Goal: Task Accomplishment & Management: Complete application form

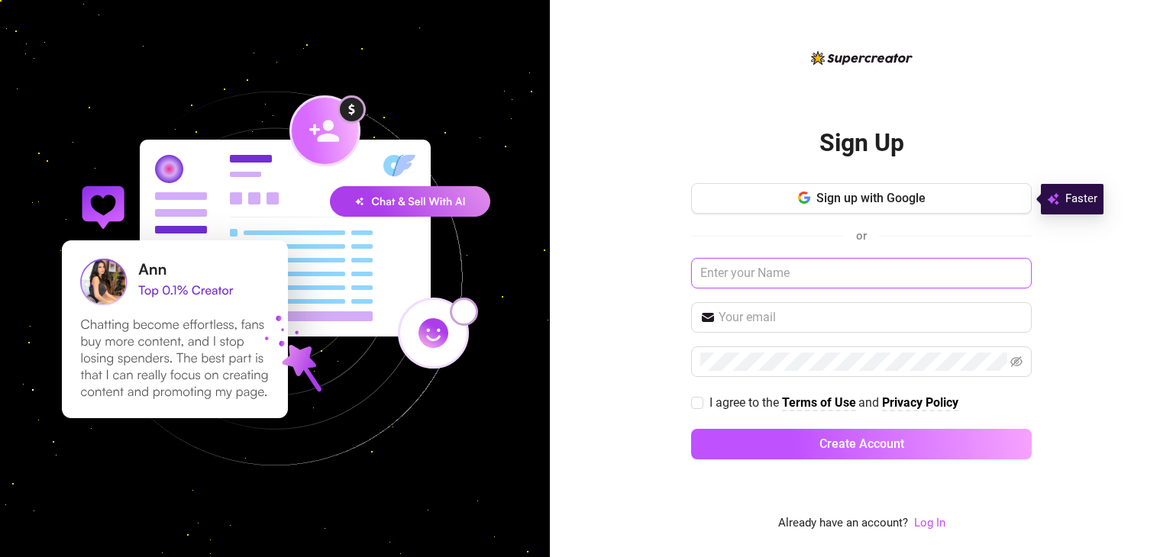
click at [773, 271] on input "text" at bounding box center [861, 273] width 341 height 31
type input "Blaire"
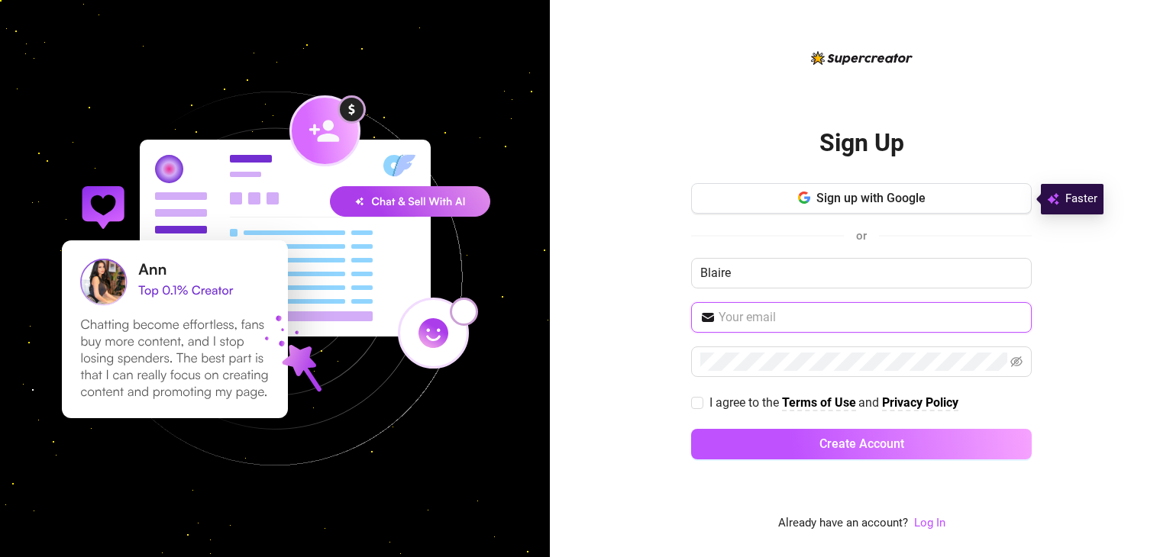
click at [770, 317] on input "text" at bounding box center [871, 317] width 304 height 18
type input "jpgmediamiami@gmail.com"
click at [698, 408] on label "I agree to the Terms of Use and Privacy Policy" at bounding box center [827, 402] width 273 height 19
click at [698, 408] on input "I agree to the Terms of Use and Privacy Policy" at bounding box center [696, 402] width 11 height 11
checkbox input "true"
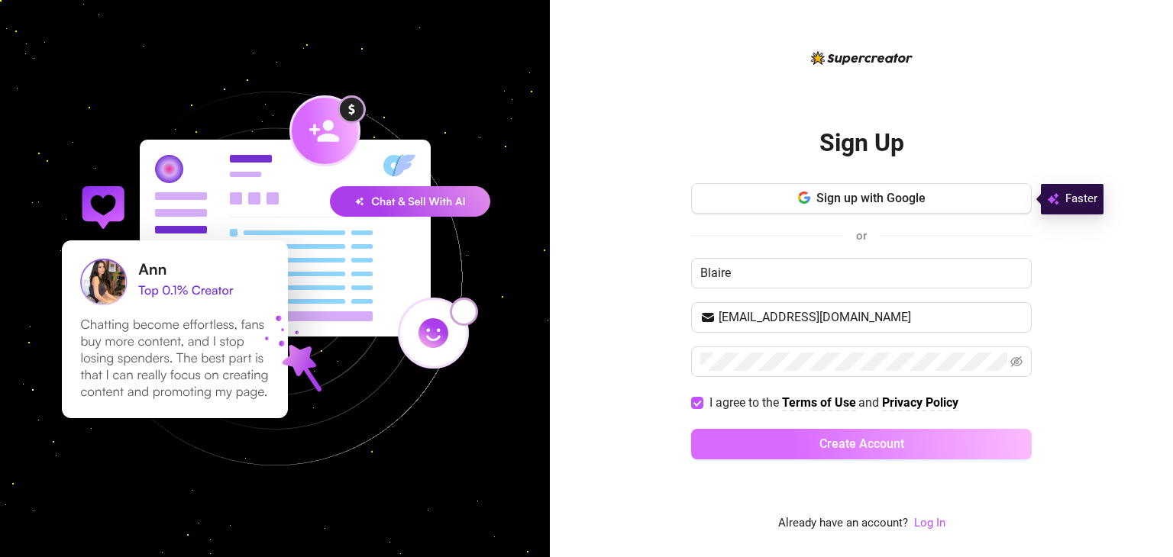
click at [773, 444] on button "Create Account" at bounding box center [861, 444] width 341 height 31
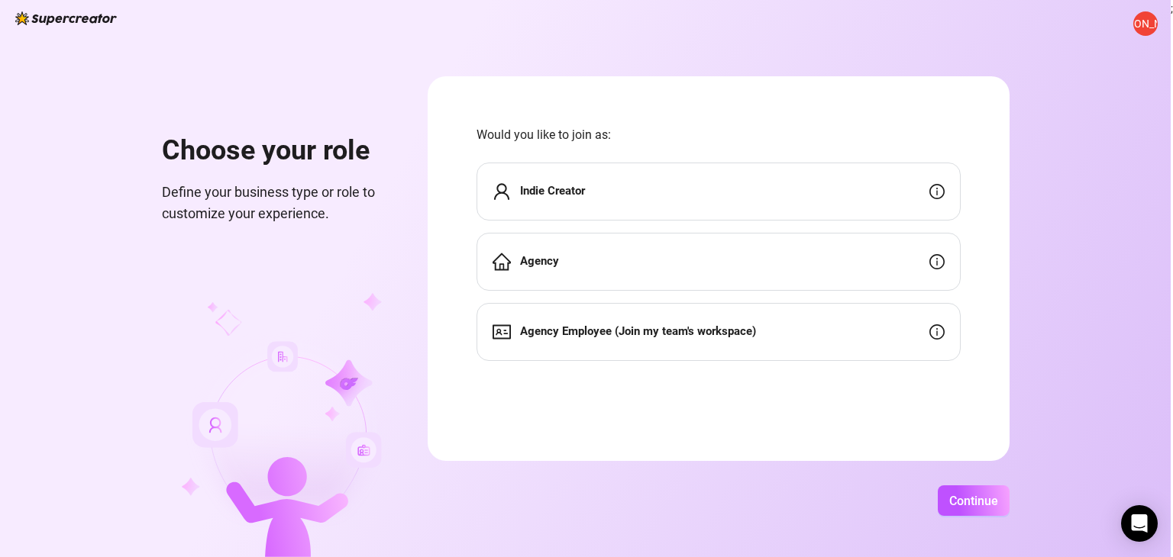
click at [762, 253] on div "Agency" at bounding box center [718, 262] width 484 height 58
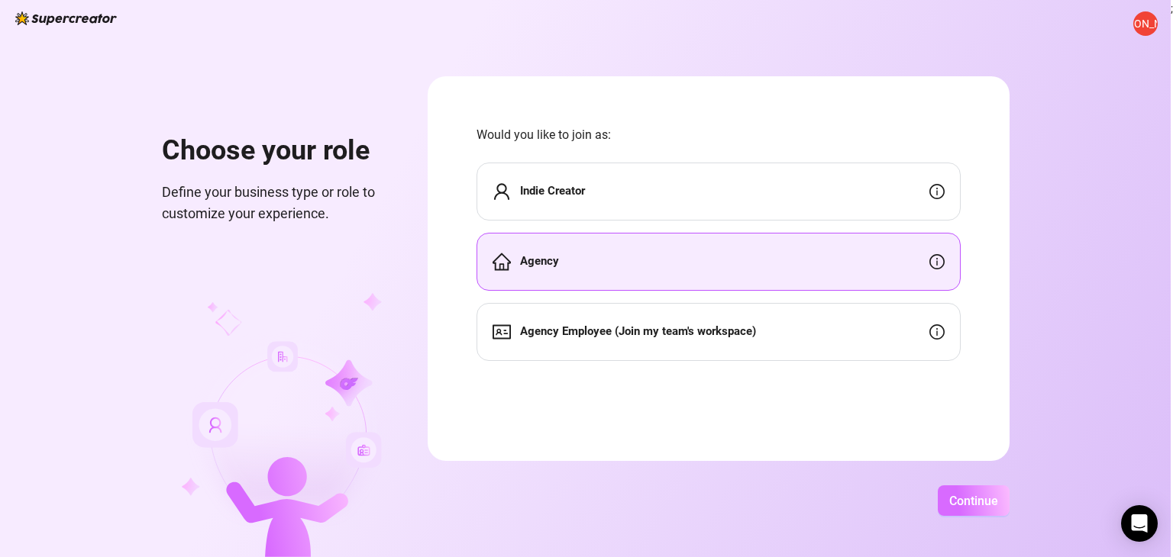
click at [971, 505] on span "Continue" at bounding box center [973, 501] width 49 height 15
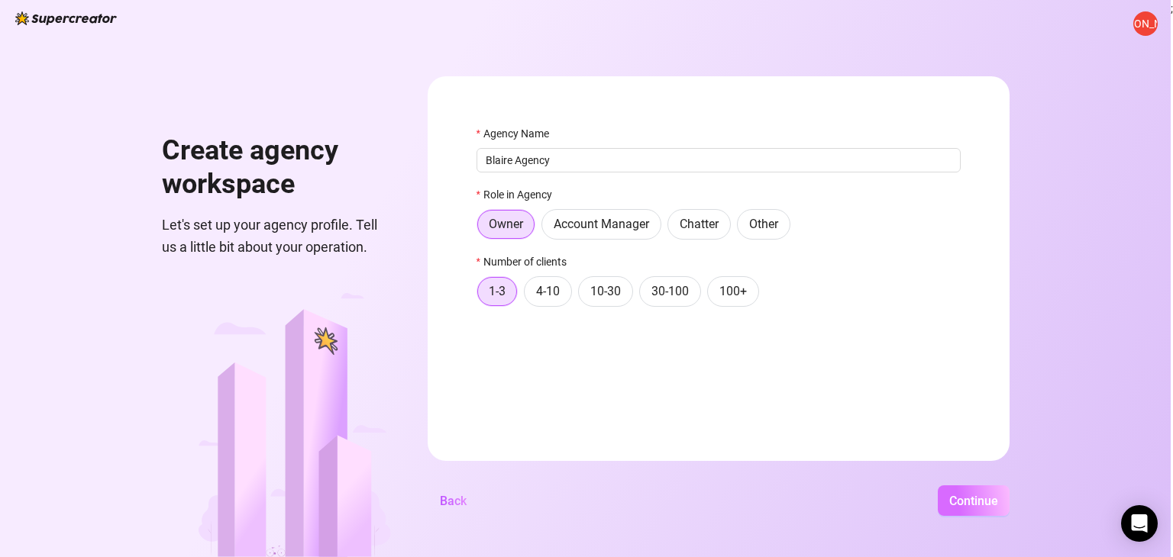
type input "Blaire Agency"
click at [954, 499] on span "Continue" at bounding box center [973, 501] width 49 height 15
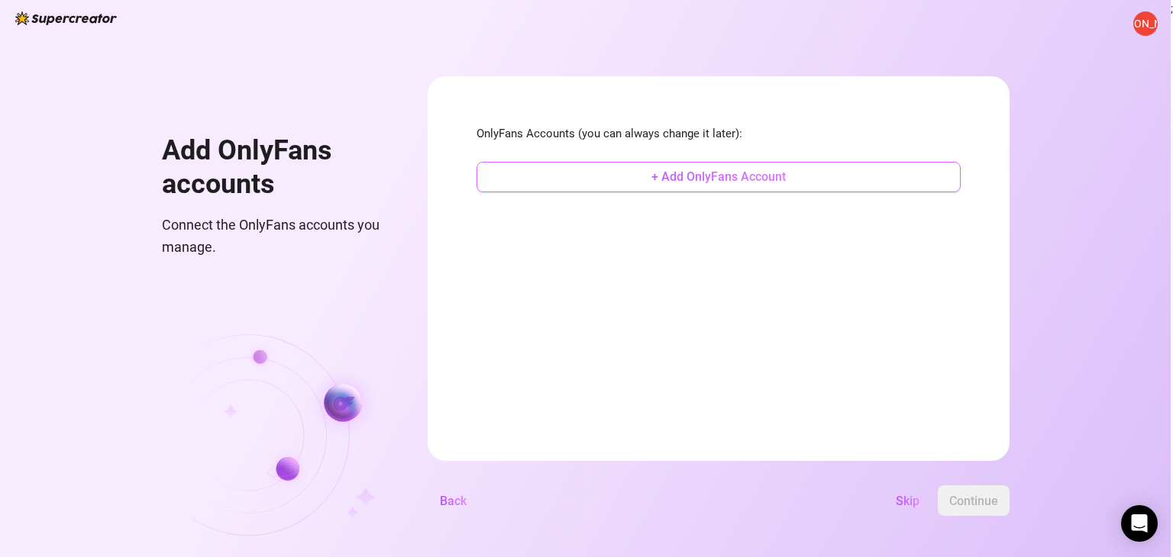
click at [762, 176] on span "+ Add OnlyFans Account" at bounding box center [718, 177] width 134 height 15
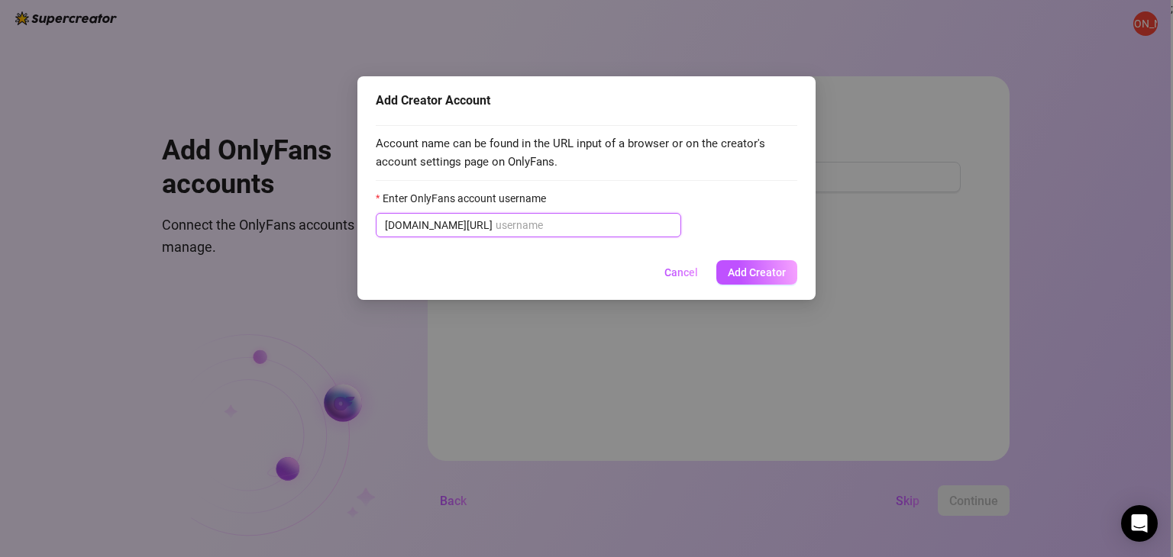
paste input "taylornicolechambers"
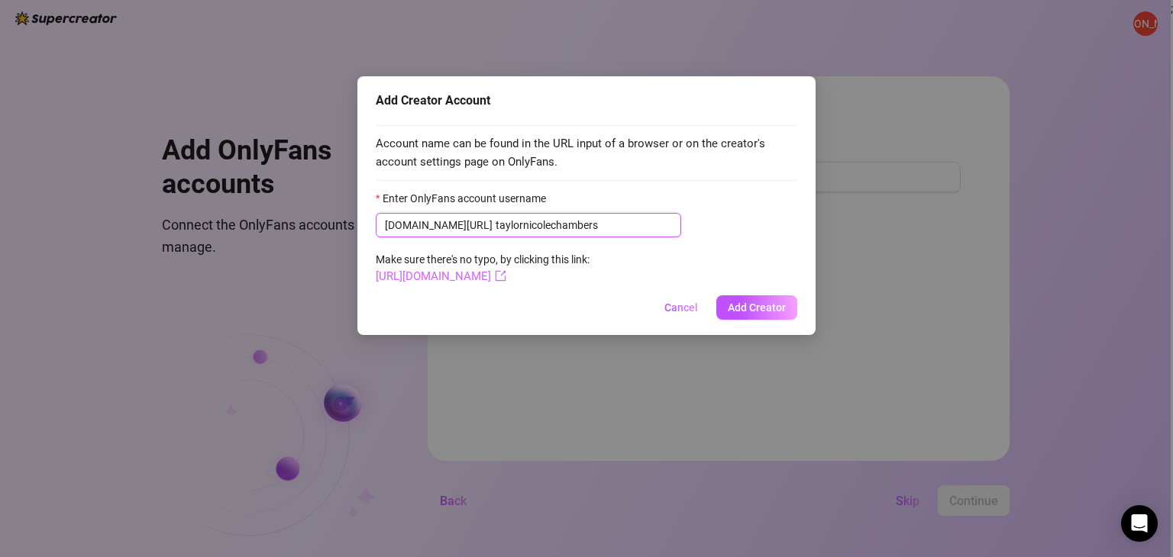
type input "taylornicolechambers"
click at [477, 274] on link "https://onlyfans.com/taylornicolechambers" at bounding box center [441, 277] width 131 height 14
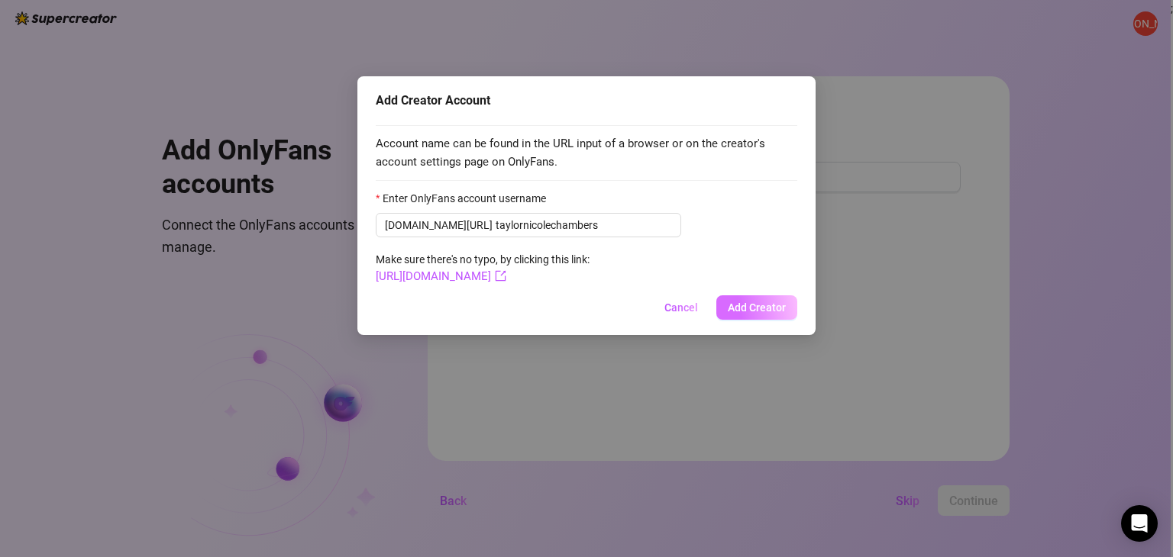
click at [761, 315] on button "Add Creator" at bounding box center [756, 308] width 81 height 24
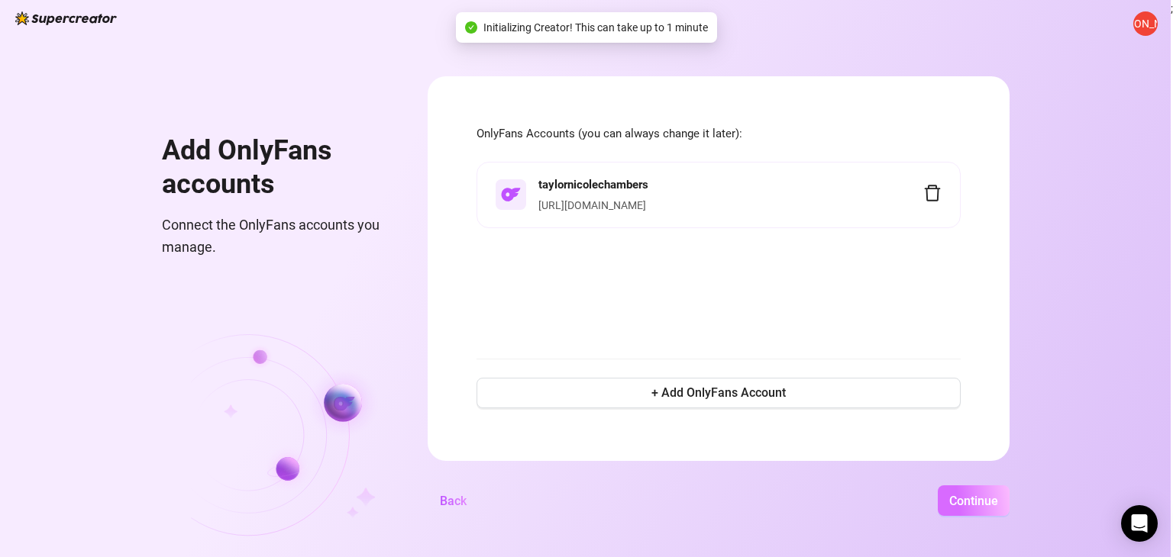
click at [983, 502] on span "Continue" at bounding box center [973, 501] width 49 height 15
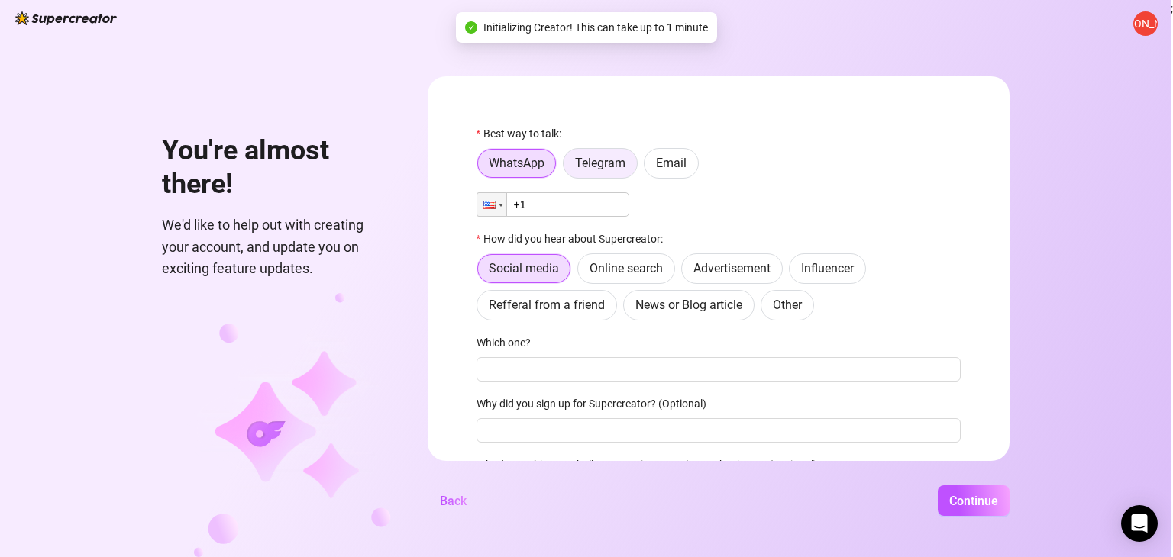
click at [599, 169] on span "Telegram" at bounding box center [600, 163] width 50 height 15
click at [567, 167] on input "Telegram" at bounding box center [567, 167] width 0 height 0
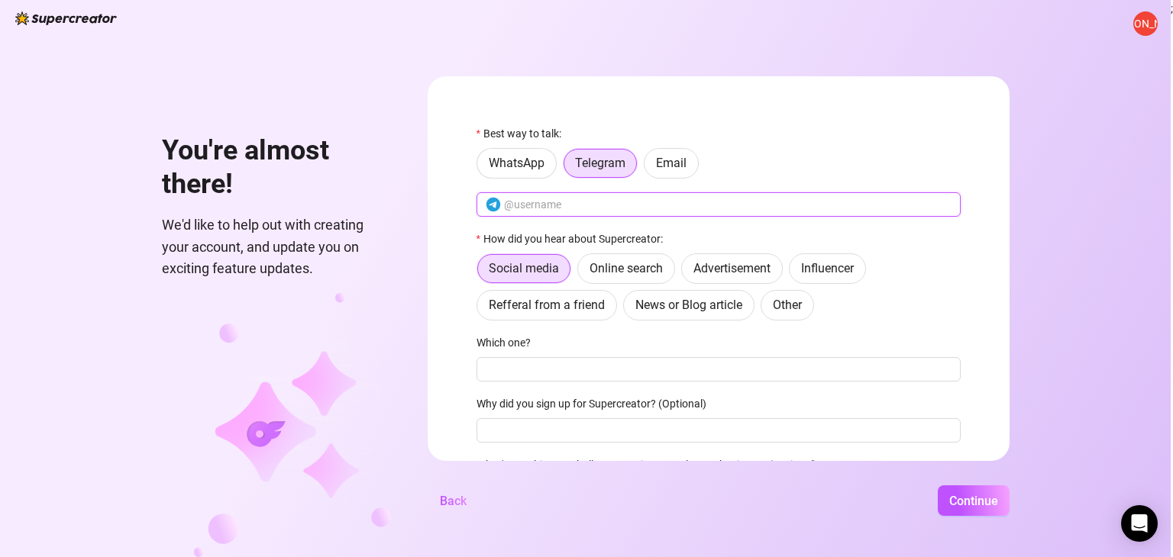
click at [571, 203] on input "text" at bounding box center [727, 204] width 447 height 17
type input "blairelily"
click at [784, 316] on label "Other" at bounding box center [787, 305] width 53 height 31
click at [765, 309] on input "Other" at bounding box center [765, 309] width 0 height 0
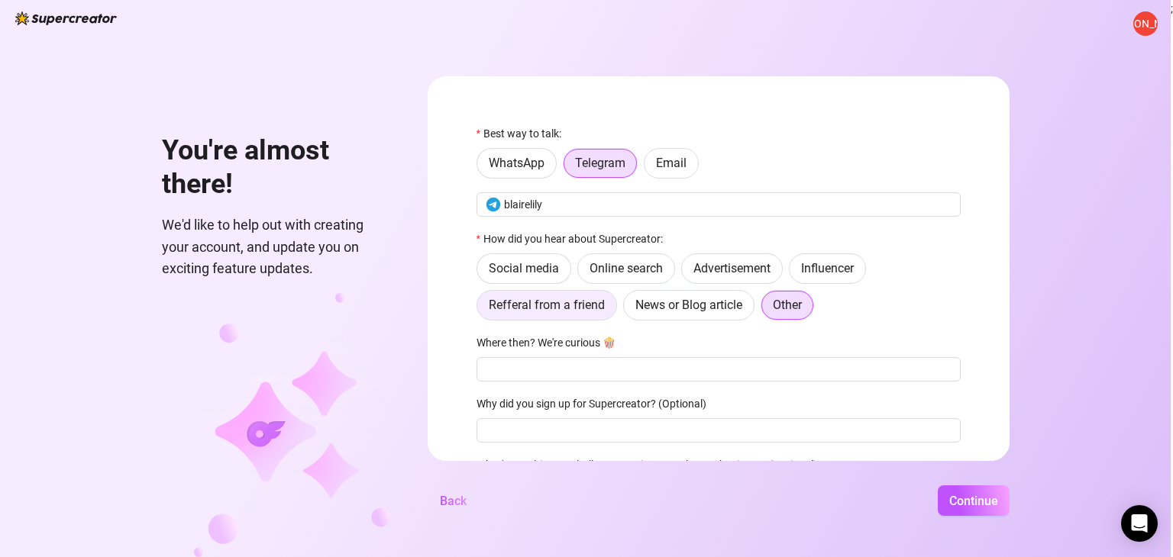
click at [518, 303] on span "Refferal from a friend" at bounding box center [547, 305] width 116 height 15
click at [481, 309] on input "Refferal from a friend" at bounding box center [481, 309] width 0 height 0
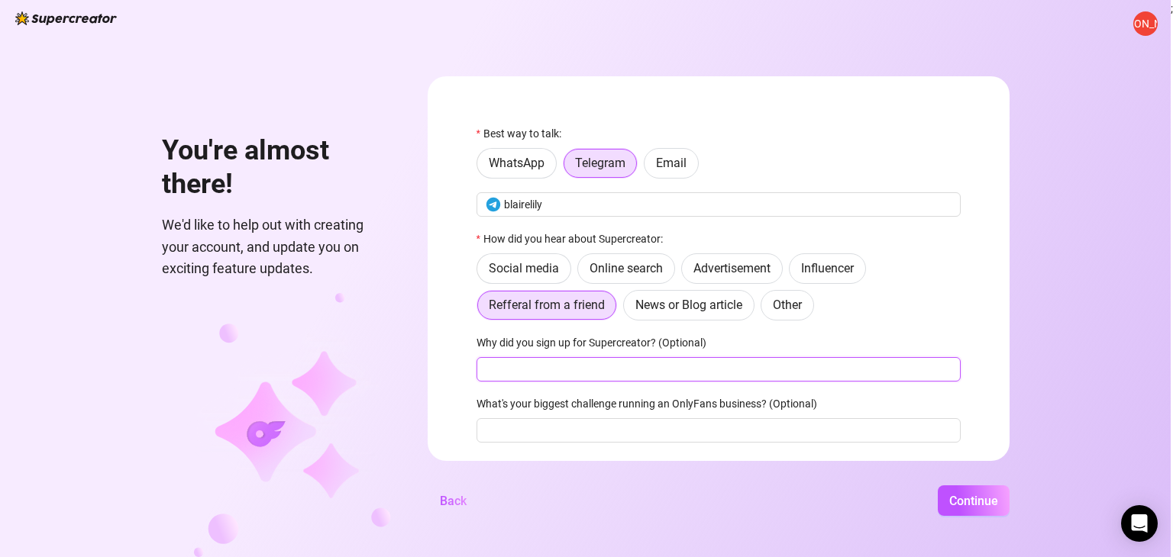
click at [583, 368] on input "Why did you sign up for Supercreator? (Optional)" at bounding box center [718, 369] width 484 height 24
type input "C"
type input "CRM"
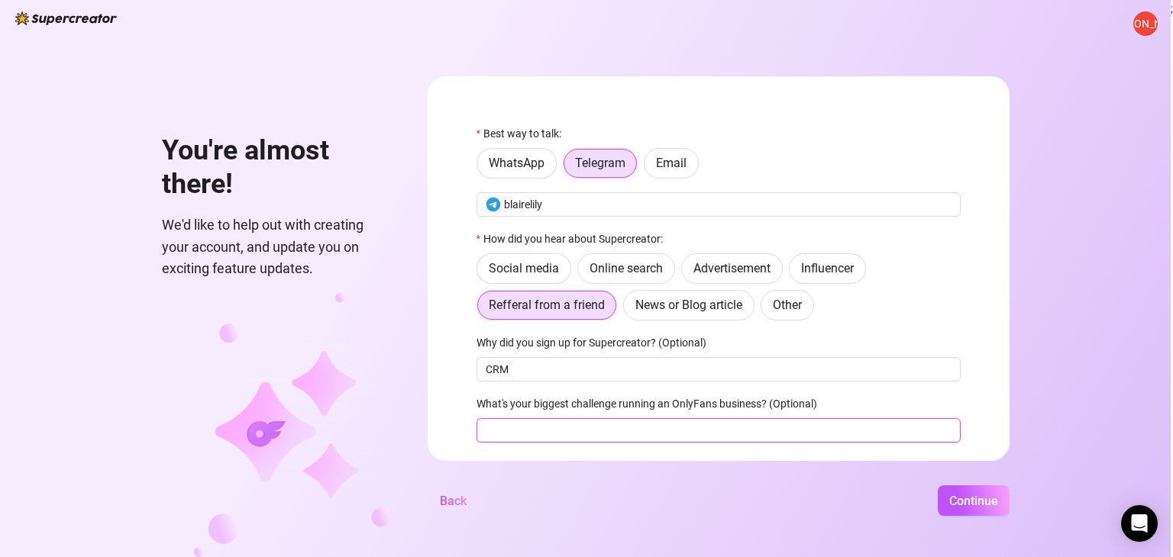
click at [602, 427] on input "What's your biggest challenge running an OnlyFans business? (Optional)" at bounding box center [718, 430] width 484 height 24
type input "chatting"
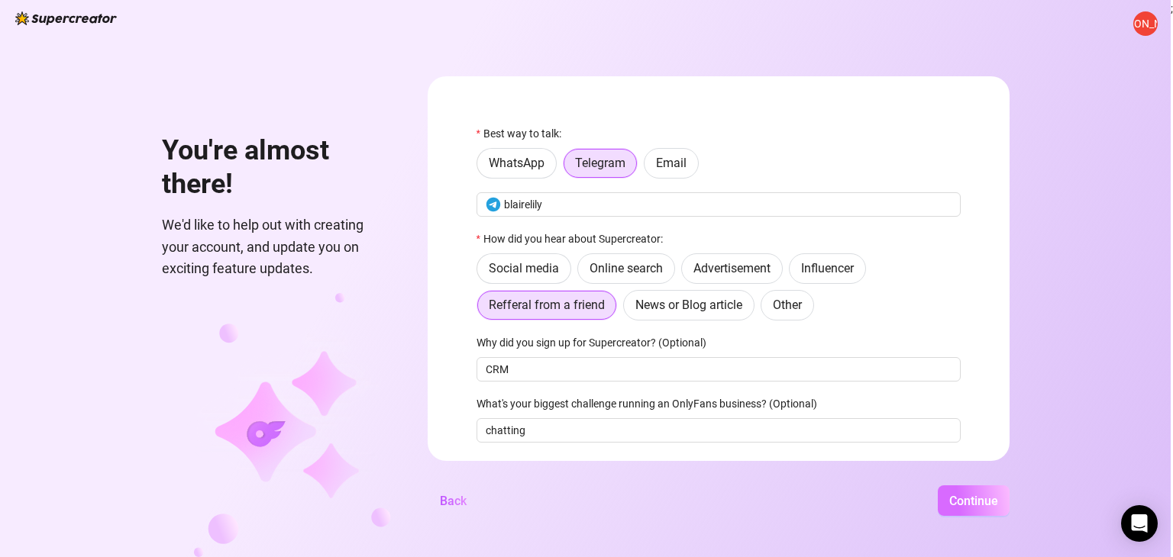
click at [971, 502] on span "Continue" at bounding box center [973, 501] width 49 height 15
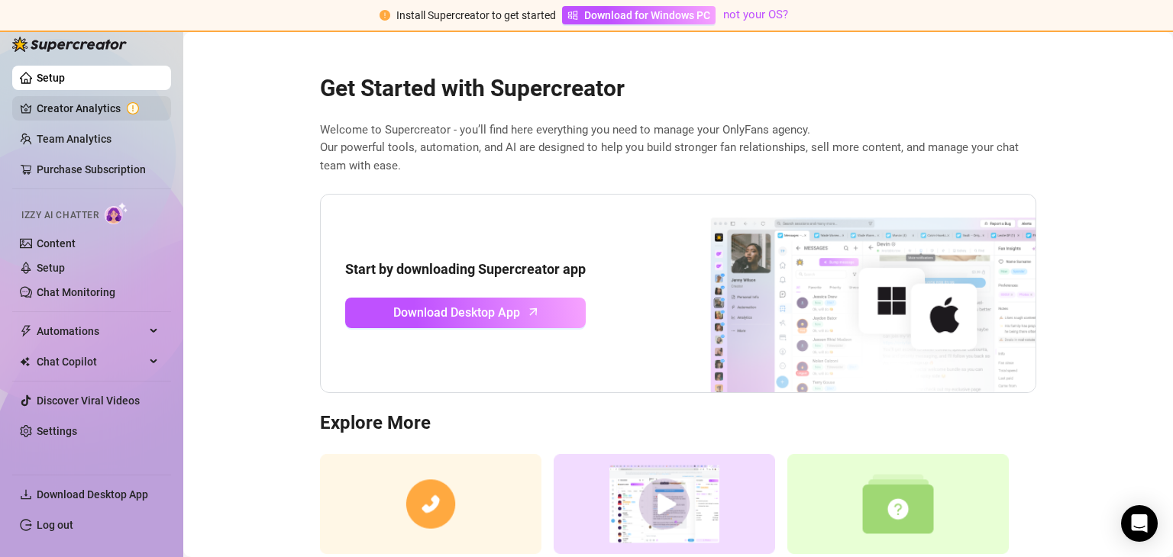
click at [80, 105] on link "Creator Analytics" at bounding box center [98, 108] width 122 height 24
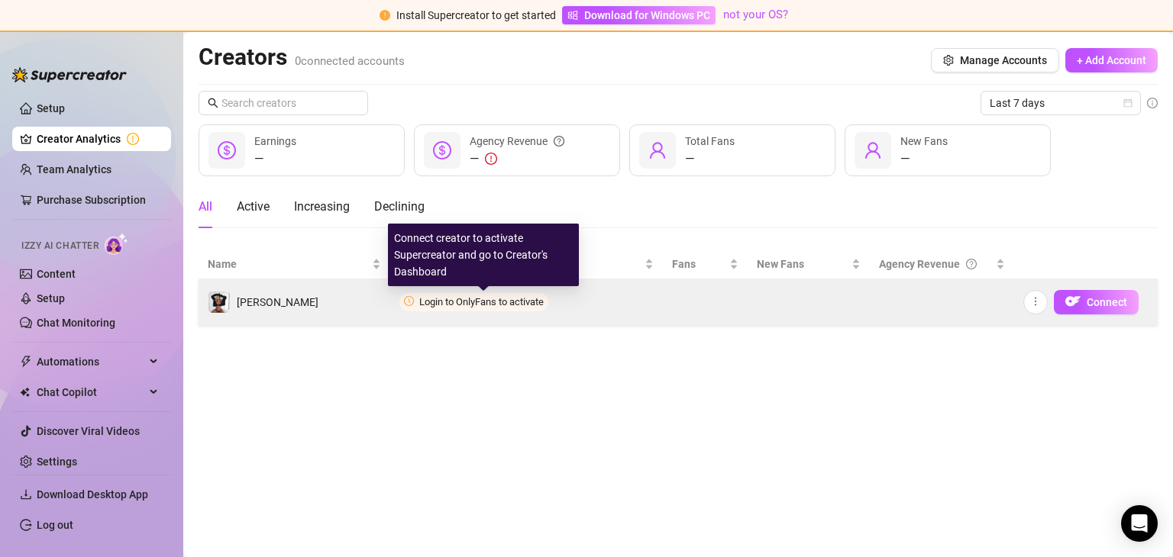
click at [469, 299] on span "Login to OnlyFans to activate" at bounding box center [481, 301] width 124 height 11
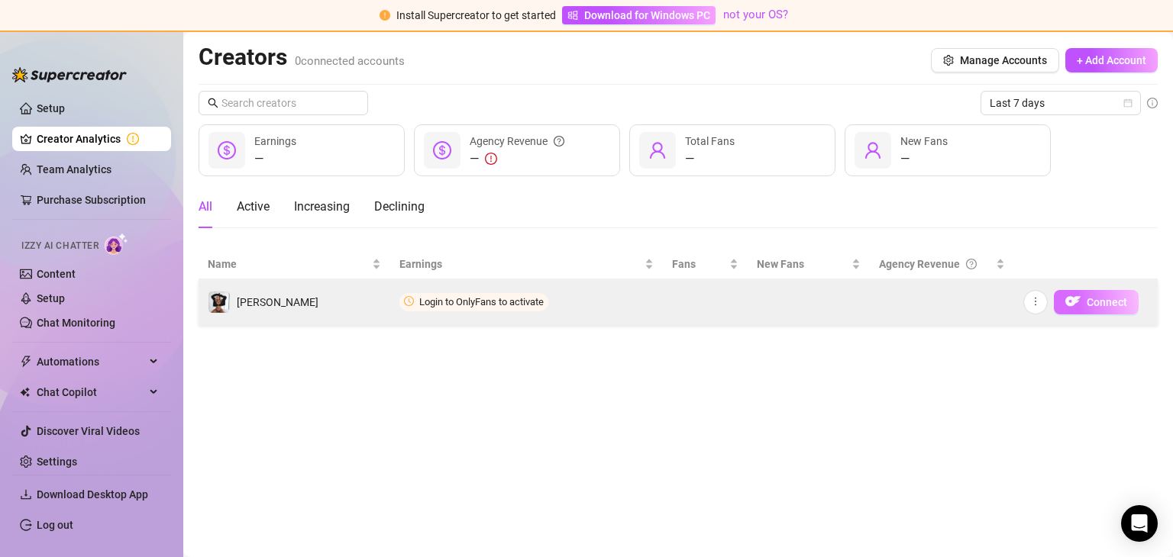
click at [1085, 304] on button "Connect" at bounding box center [1096, 302] width 85 height 24
click at [1094, 301] on span "Connect" at bounding box center [1107, 302] width 40 height 12
click at [1093, 301] on span "Connect" at bounding box center [1107, 302] width 40 height 12
click at [1081, 302] on button "Connect" at bounding box center [1096, 302] width 85 height 24
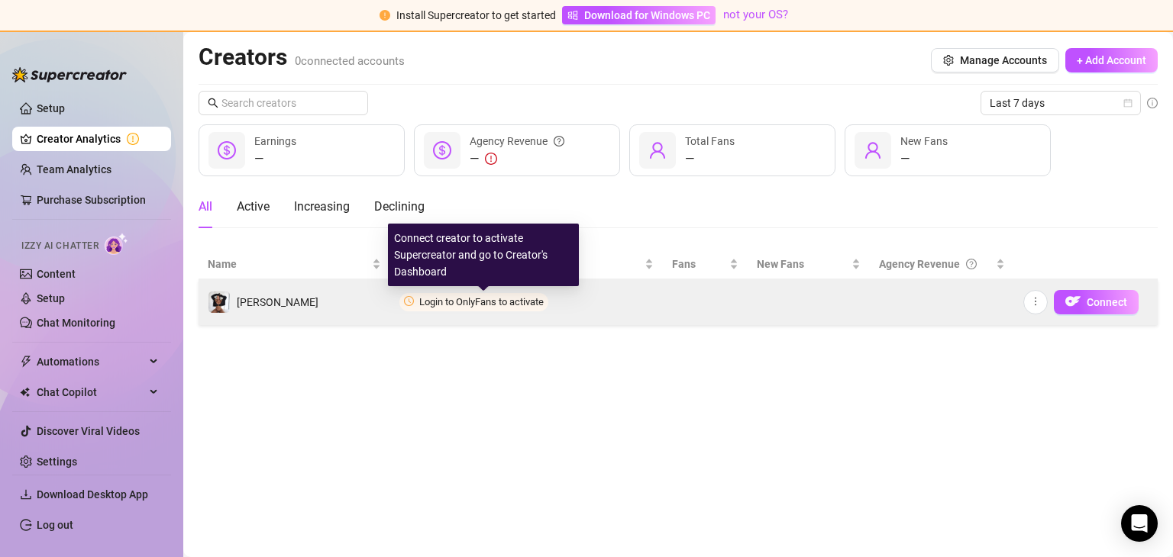
click at [452, 299] on span "Login to OnlyFans to activate" at bounding box center [481, 301] width 124 height 11
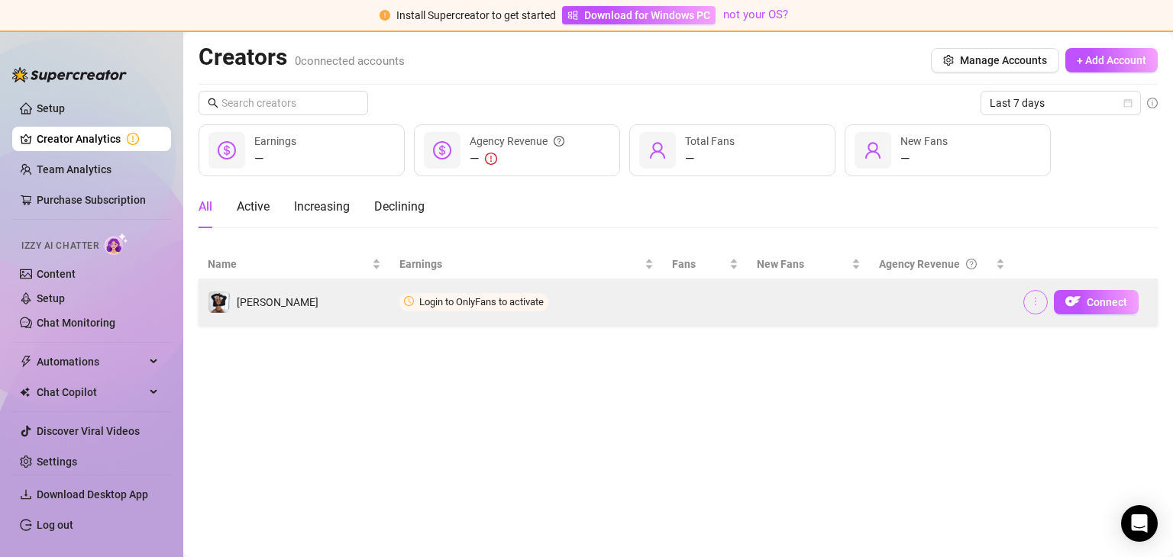
click at [1046, 299] on button "button" at bounding box center [1035, 302] width 24 height 24
click at [1096, 306] on span "Connect" at bounding box center [1107, 302] width 40 height 12
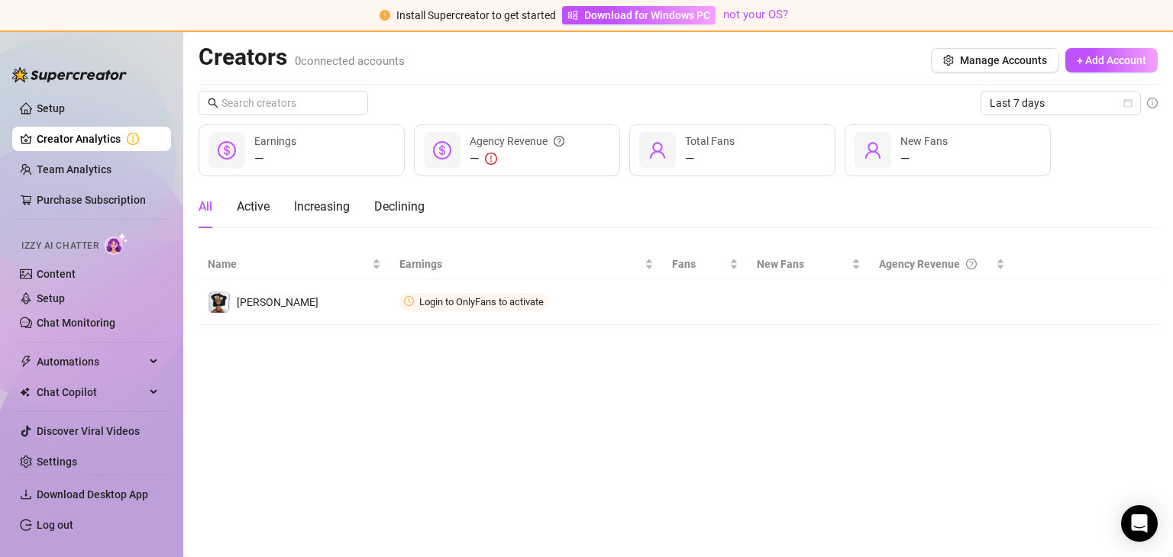
drag, startPoint x: 1096, startPoint y: 306, endPoint x: 857, endPoint y: 247, distance: 246.3
click at [0, 0] on span "Connect" at bounding box center [0, 0] width 0 height 0
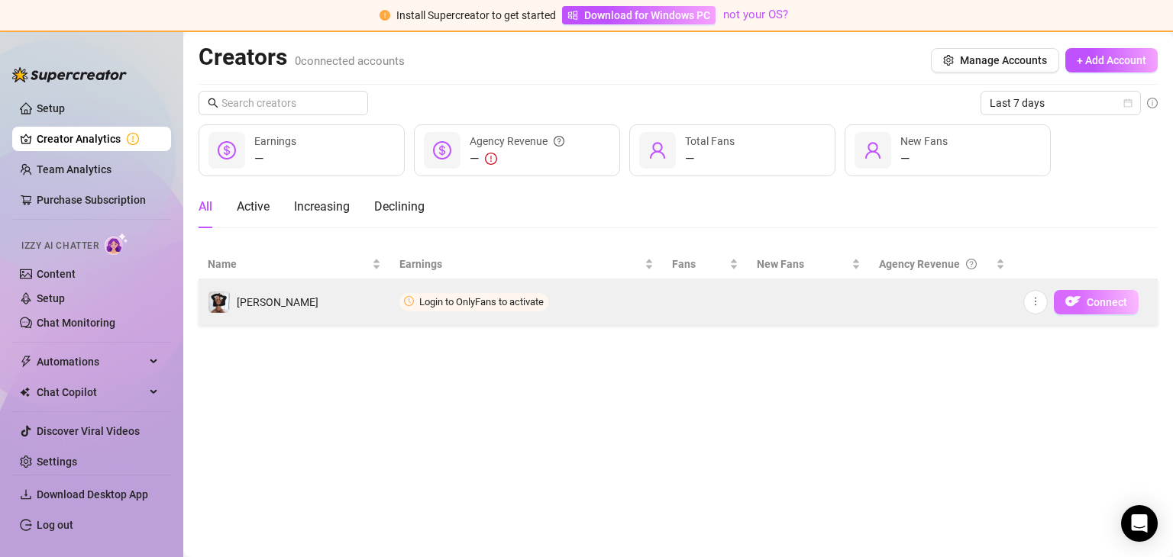
click at [1100, 304] on span "Connect" at bounding box center [1107, 302] width 40 height 12
click at [1101, 304] on span "Connect" at bounding box center [1107, 302] width 40 height 12
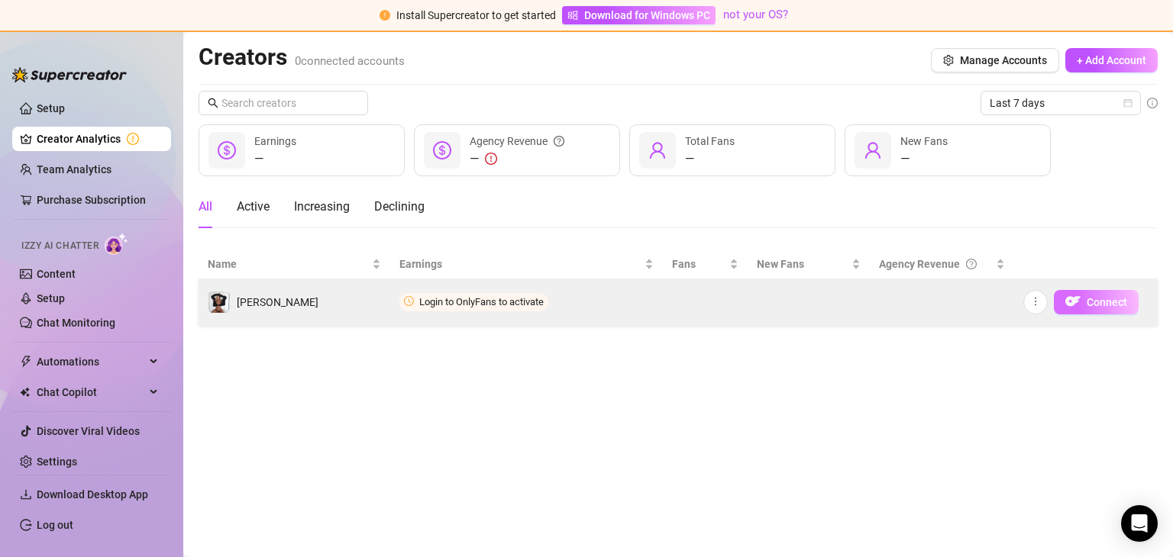
click at [1102, 304] on span "Connect" at bounding box center [1107, 302] width 40 height 12
click at [1055, 306] on button "Connect" at bounding box center [1096, 302] width 85 height 24
drag, startPoint x: 1057, startPoint y: 306, endPoint x: 1064, endPoint y: 302, distance: 8.3
click at [1058, 306] on button "Connect" at bounding box center [1096, 302] width 85 height 24
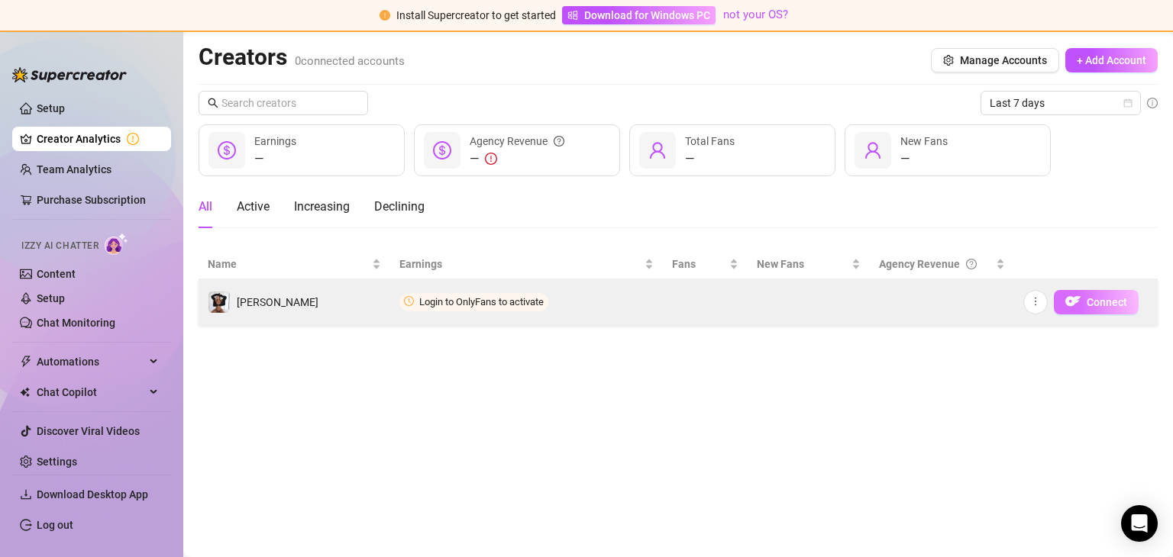
click at [1066, 300] on img "button" at bounding box center [1072, 301] width 15 height 15
click at [1069, 300] on img "button" at bounding box center [1072, 301] width 15 height 15
click at [1069, 302] on img "button" at bounding box center [1072, 301] width 15 height 15
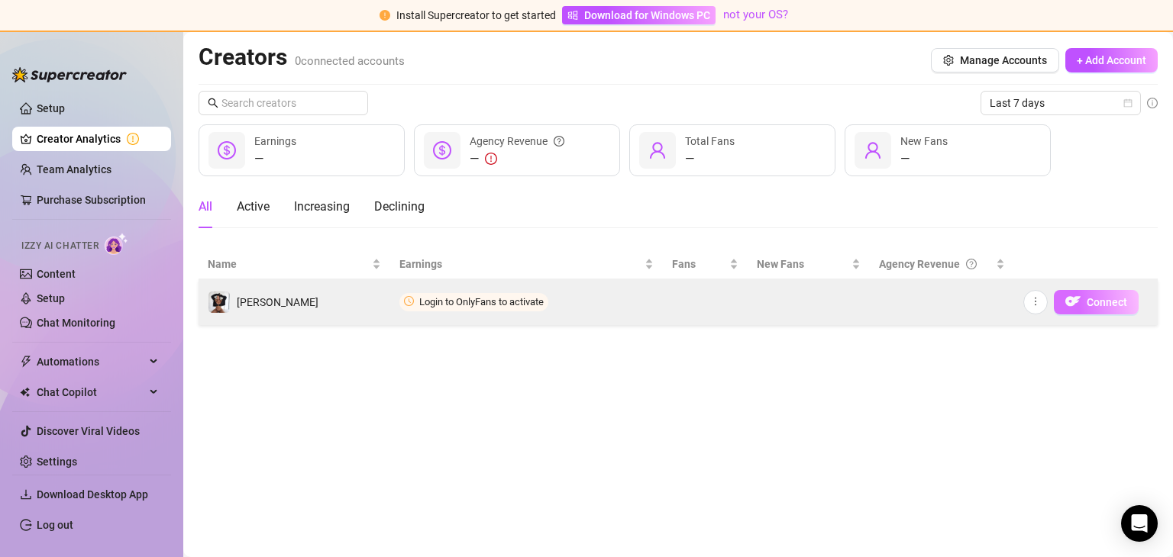
click at [1070, 303] on img "button" at bounding box center [1072, 301] width 15 height 15
click at [1084, 308] on button "Connect" at bounding box center [1096, 302] width 85 height 24
click at [1083, 308] on button "Connect" at bounding box center [1096, 302] width 85 height 24
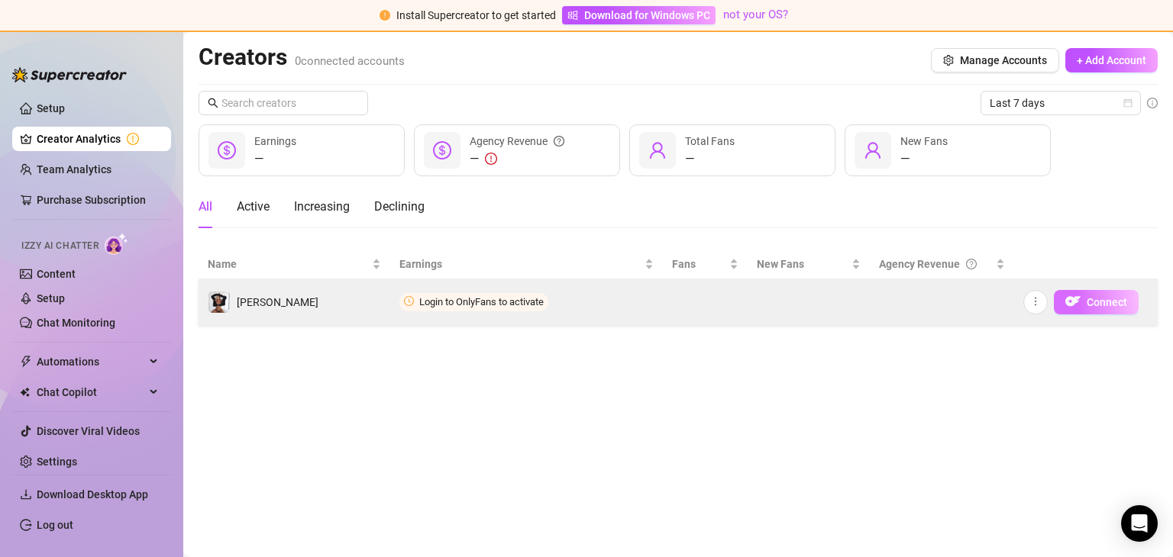
click at [1083, 308] on button "Connect" at bounding box center [1096, 302] width 85 height 24
click at [1084, 307] on button "Connect" at bounding box center [1096, 302] width 85 height 24
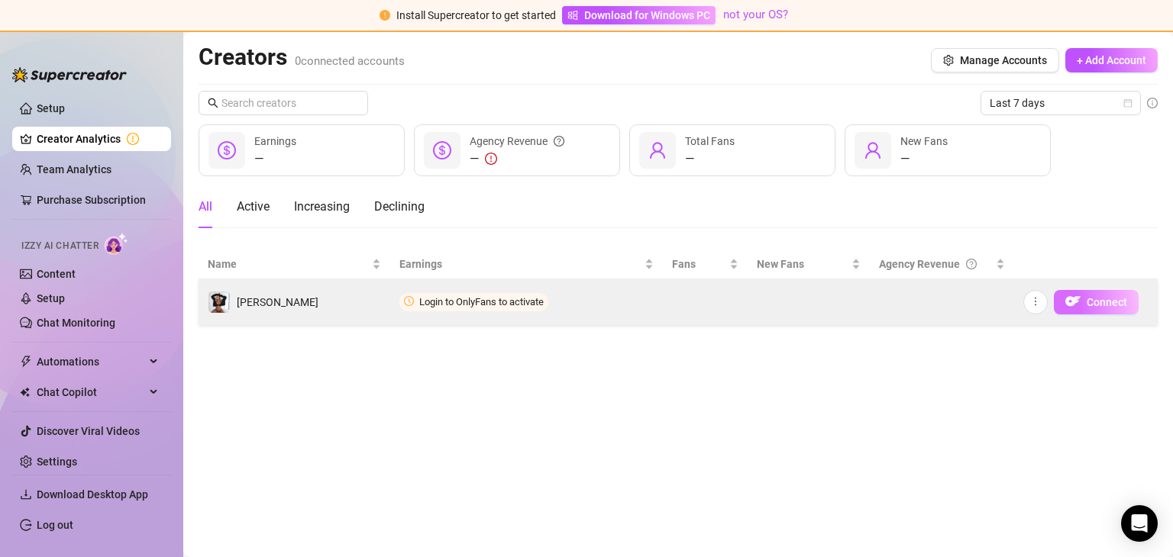
click at [1084, 306] on button "Connect" at bounding box center [1096, 302] width 85 height 24
click at [1084, 305] on button "Connect" at bounding box center [1096, 302] width 85 height 24
click at [1083, 304] on button "Connect" at bounding box center [1096, 302] width 85 height 24
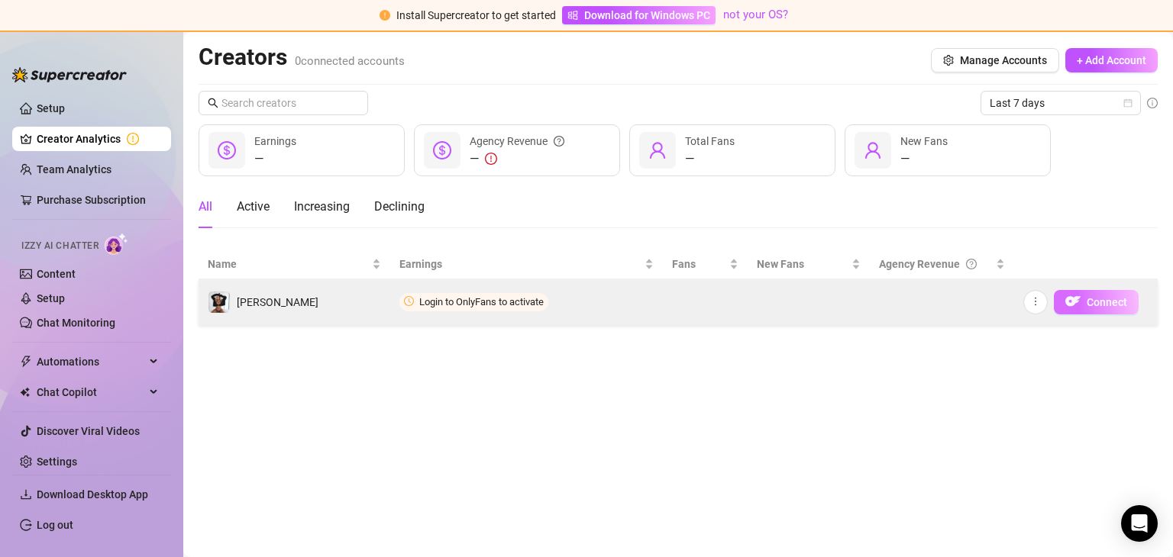
click at [1083, 304] on button "Connect" at bounding box center [1096, 302] width 85 height 24
drag, startPoint x: 1083, startPoint y: 304, endPoint x: 1047, endPoint y: 299, distance: 36.3
click at [1079, 302] on button "Connect" at bounding box center [1096, 302] width 85 height 24
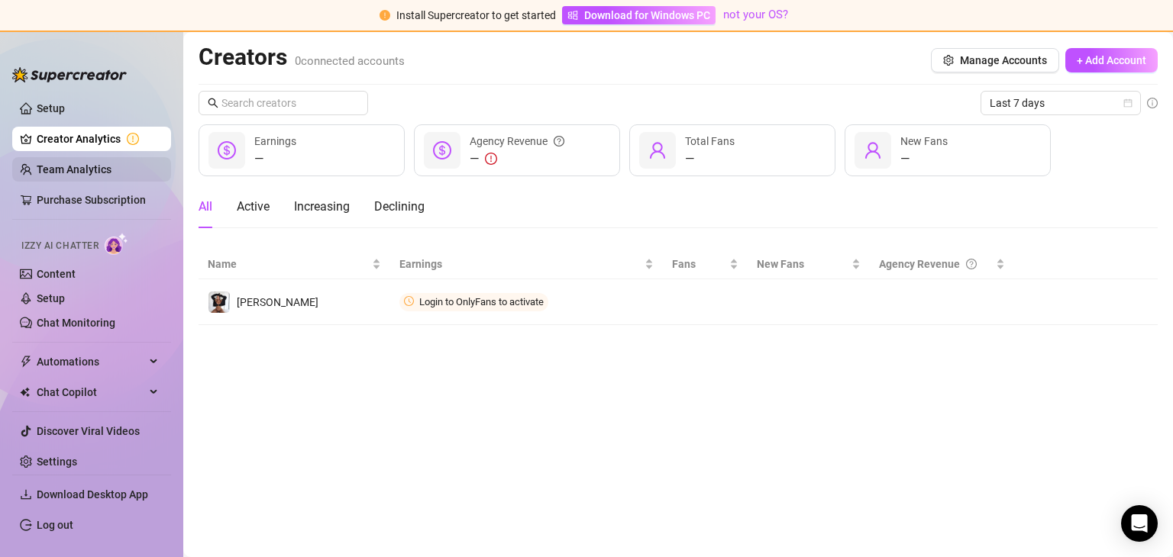
click at [66, 163] on link "Team Analytics" at bounding box center [74, 169] width 75 height 12
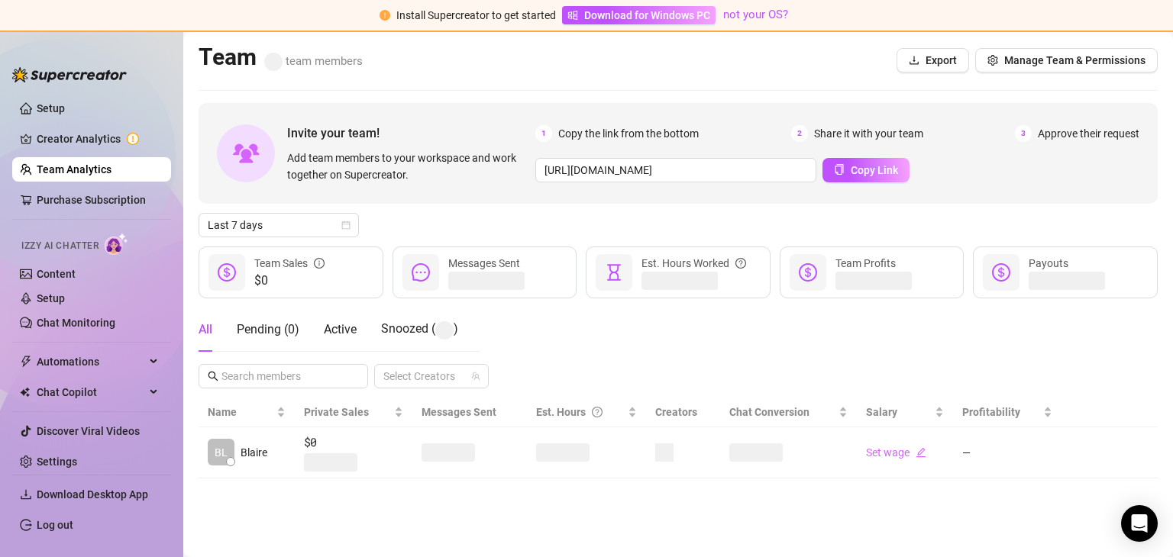
click at [91, 176] on link "Team Analytics" at bounding box center [74, 169] width 75 height 12
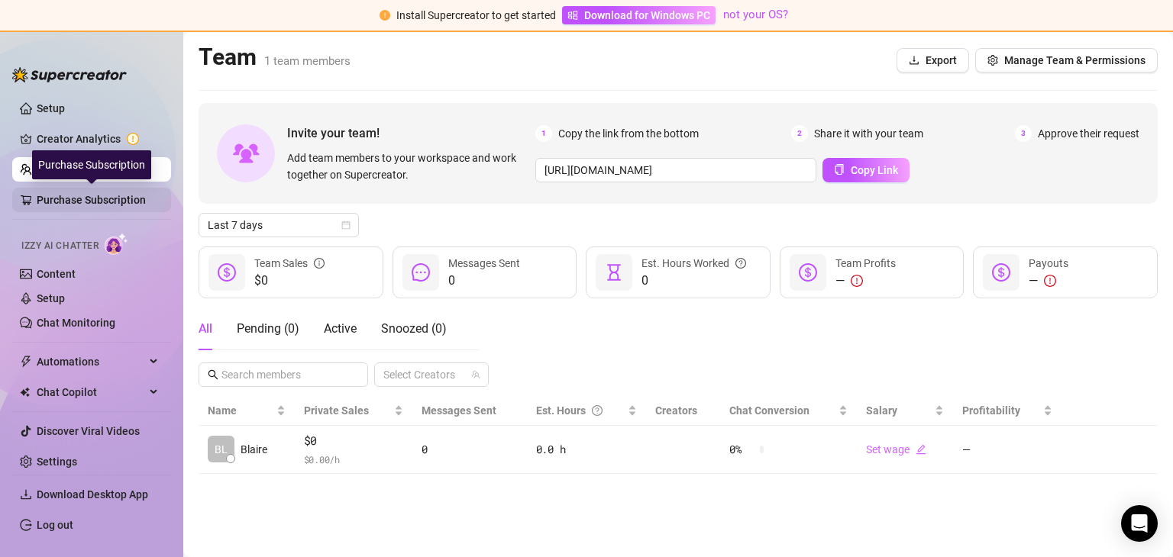
click at [89, 201] on link "Purchase Subscription" at bounding box center [98, 200] width 122 height 24
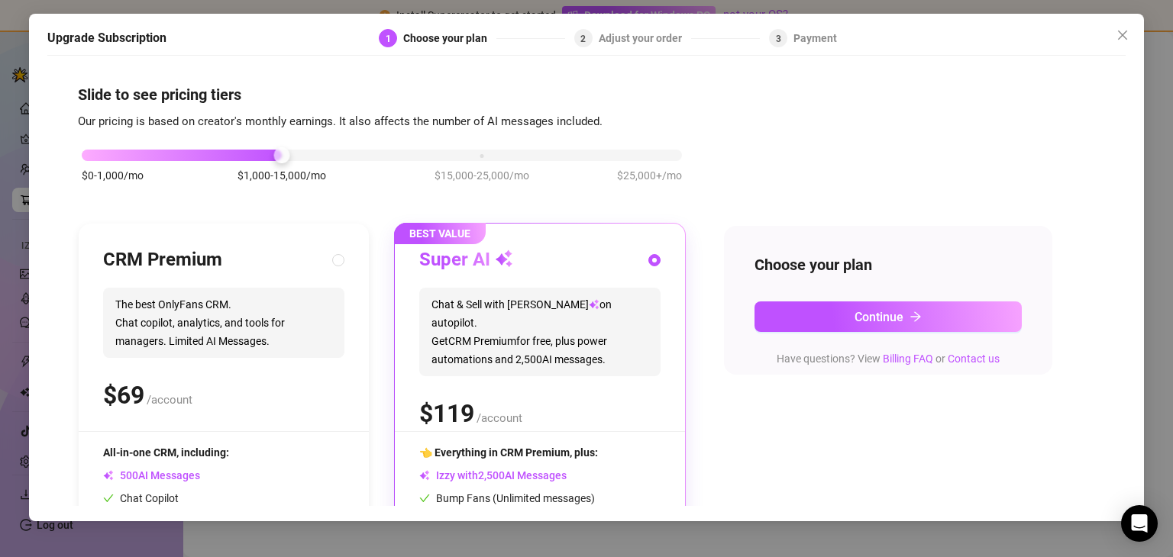
click at [29, 233] on div "Upgrade Subscription 1 Choose your plan 2 Adjust your order 3 Payment Slide to …" at bounding box center [586, 268] width 1114 height 508
click at [1113, 34] on span "Close" at bounding box center [1122, 35] width 24 height 12
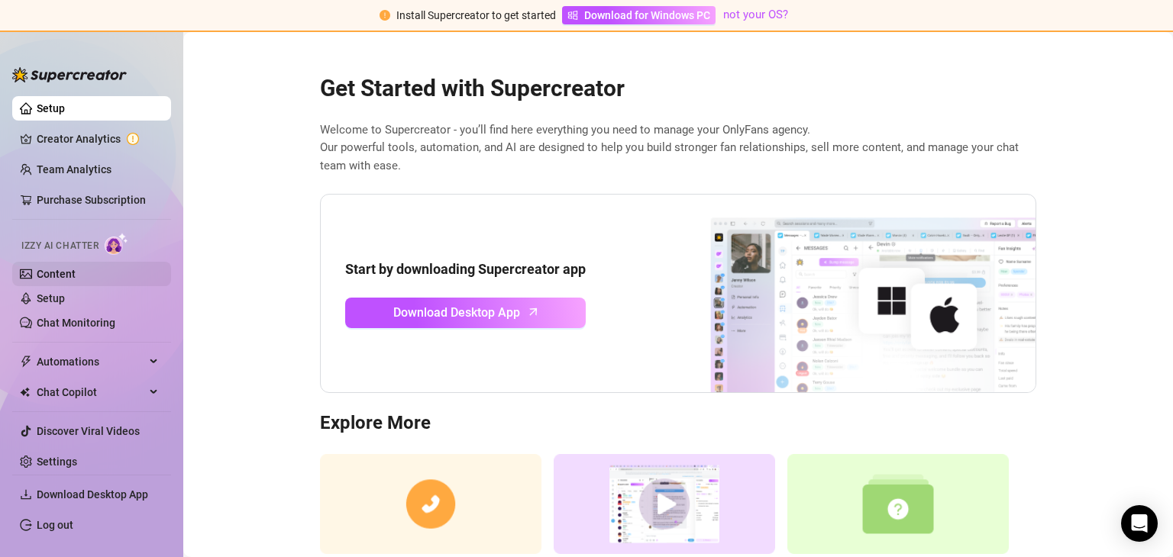
click at [76, 272] on link "Content" at bounding box center [56, 274] width 39 height 12
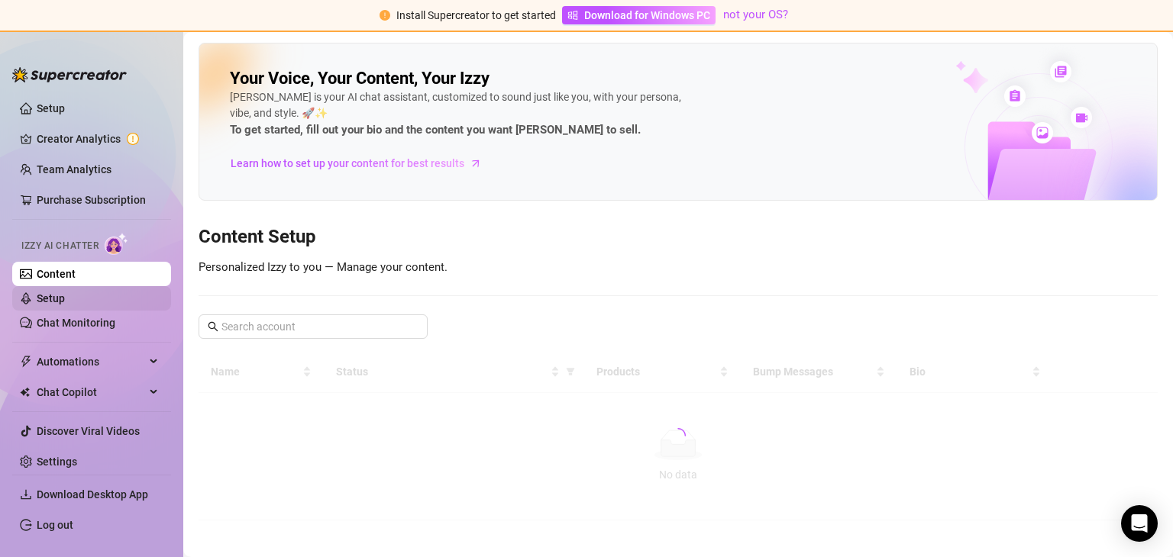
click at [65, 304] on link "Setup" at bounding box center [51, 298] width 28 height 12
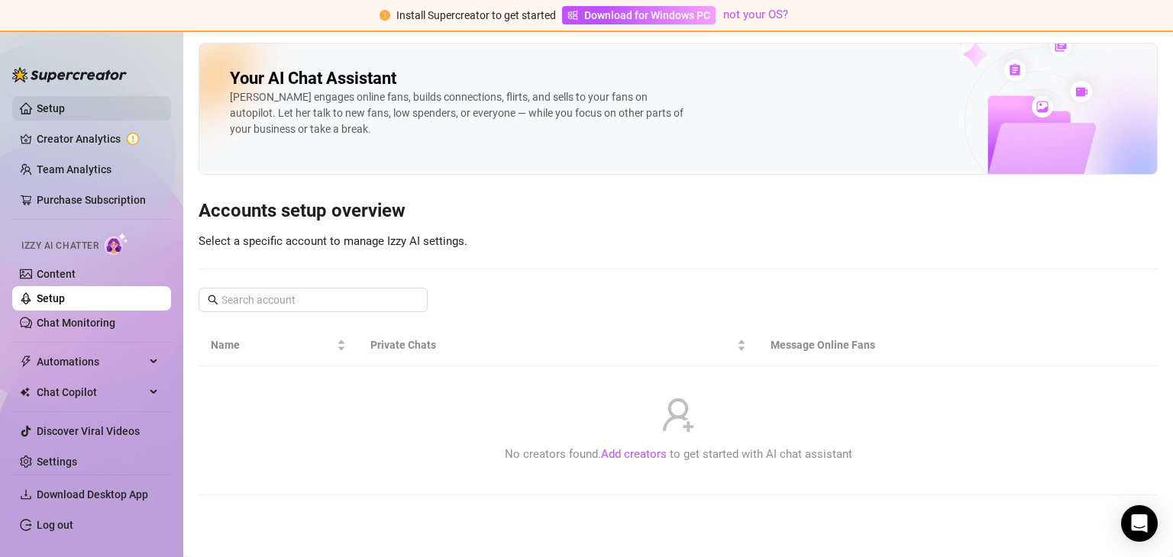
click at [60, 105] on link "Setup" at bounding box center [51, 108] width 28 height 12
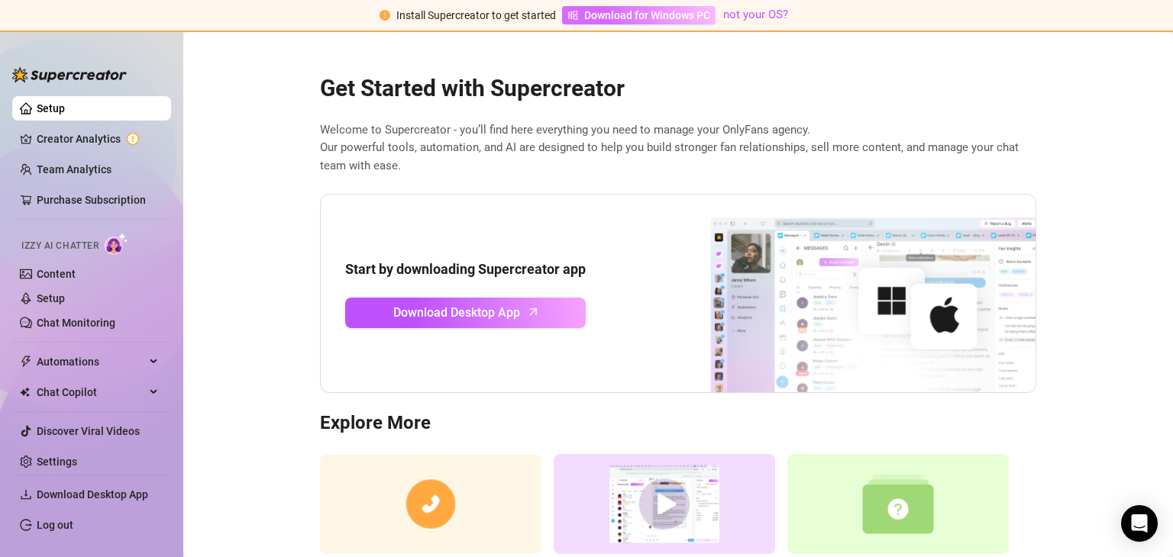
click at [601, 16] on span "Download for Windows PC" at bounding box center [647, 15] width 126 height 17
click at [90, 138] on link "Creator Analytics" at bounding box center [98, 139] width 122 height 24
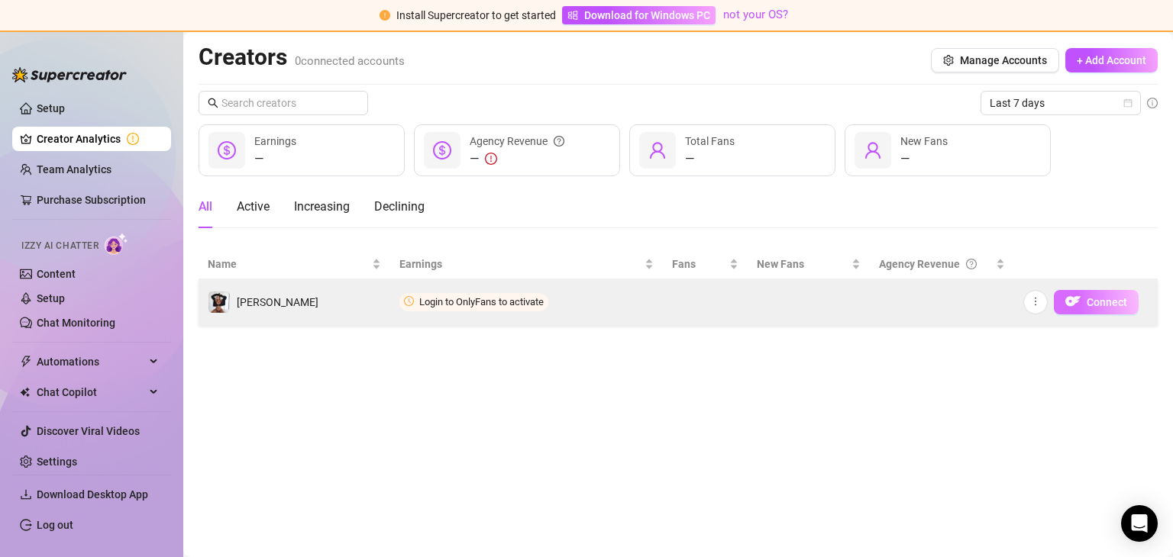
click at [1074, 306] on img "button" at bounding box center [1072, 301] width 15 height 15
click at [1075, 308] on img "button" at bounding box center [1072, 301] width 15 height 15
click at [1080, 303] on img "button" at bounding box center [1072, 301] width 15 height 15
